Goal: Unclear

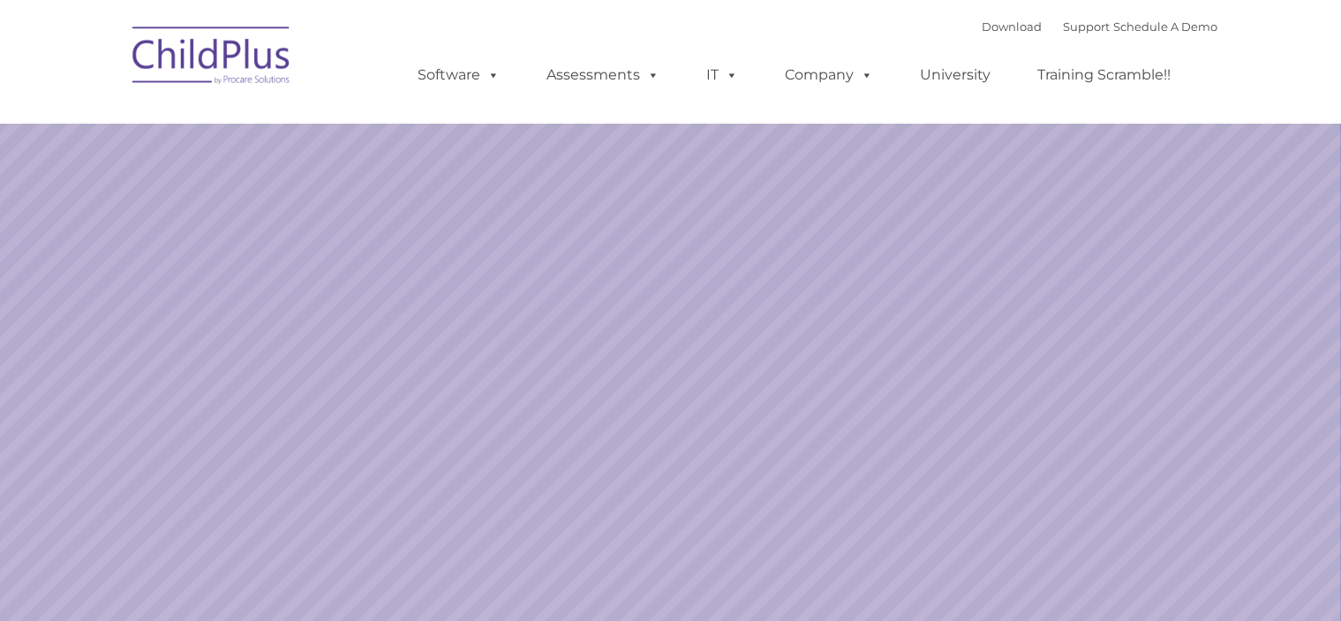
select select "MEDIUM"
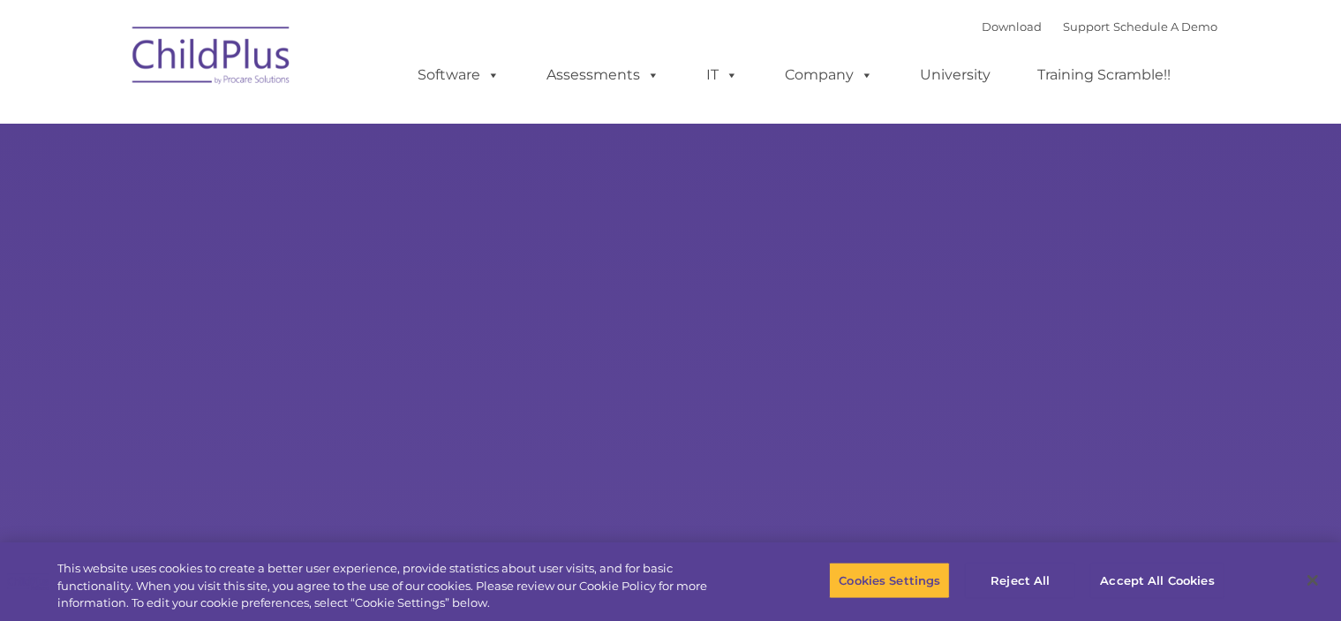
select select "MEDIUM"
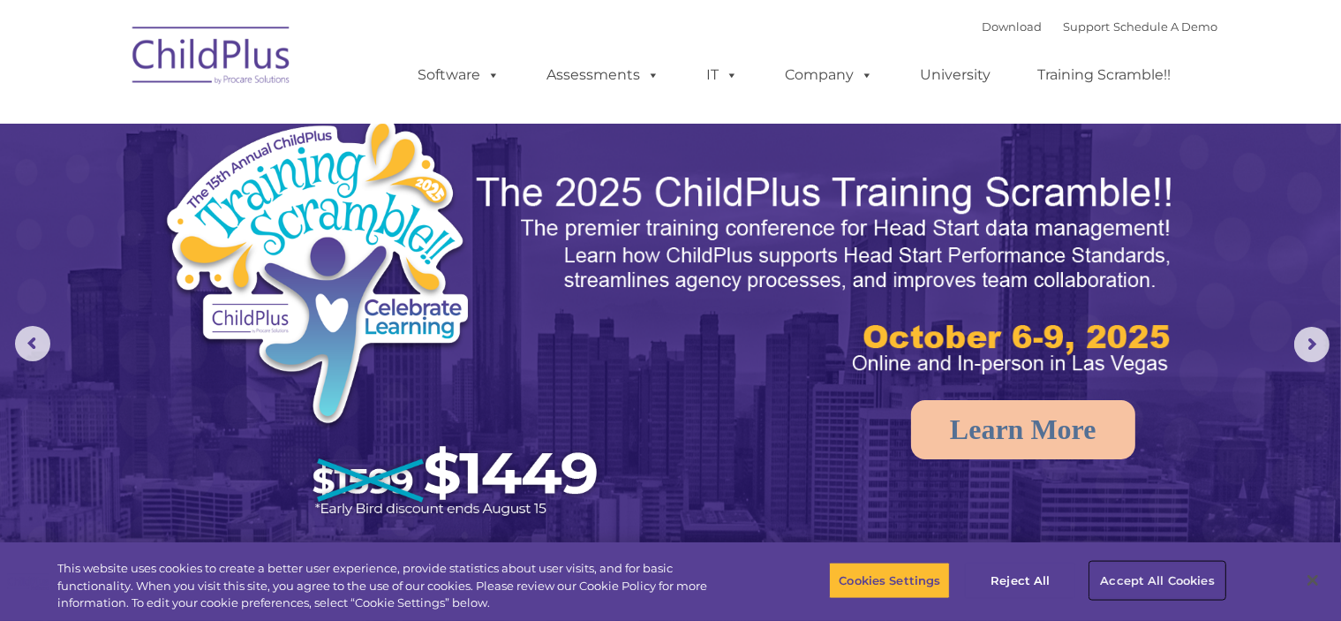
click at [1121, 576] on button "Accept All Cookies" at bounding box center [1156, 579] width 133 height 37
